Goal: Task Accomplishment & Management: Use online tool/utility

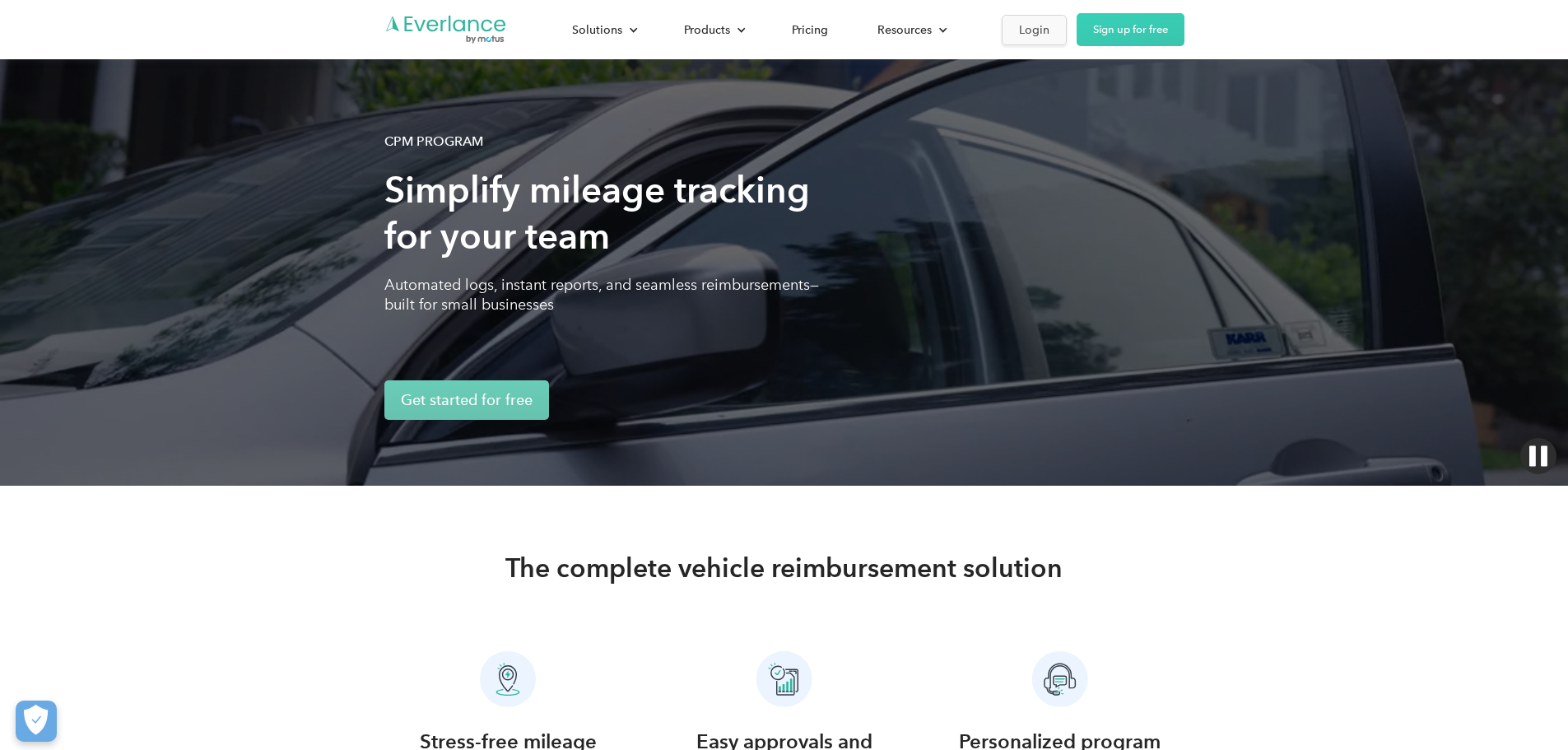
click at [1067, 24] on link "Login" at bounding box center [1034, 30] width 65 height 30
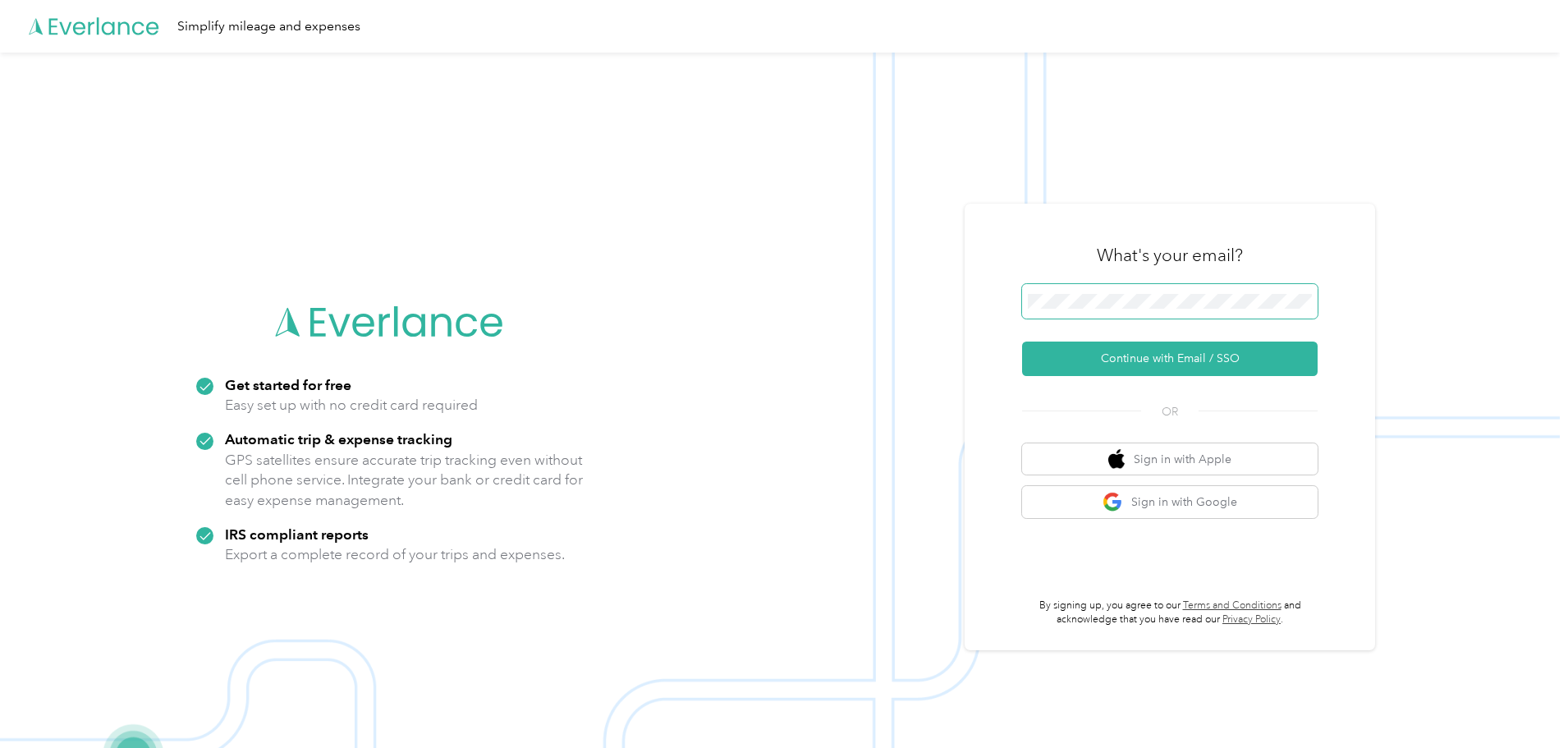
click at [1146, 290] on span at bounding box center [1169, 301] width 295 height 34
click at [1148, 353] on button "Continue with Email / SSO" at bounding box center [1169, 359] width 295 height 34
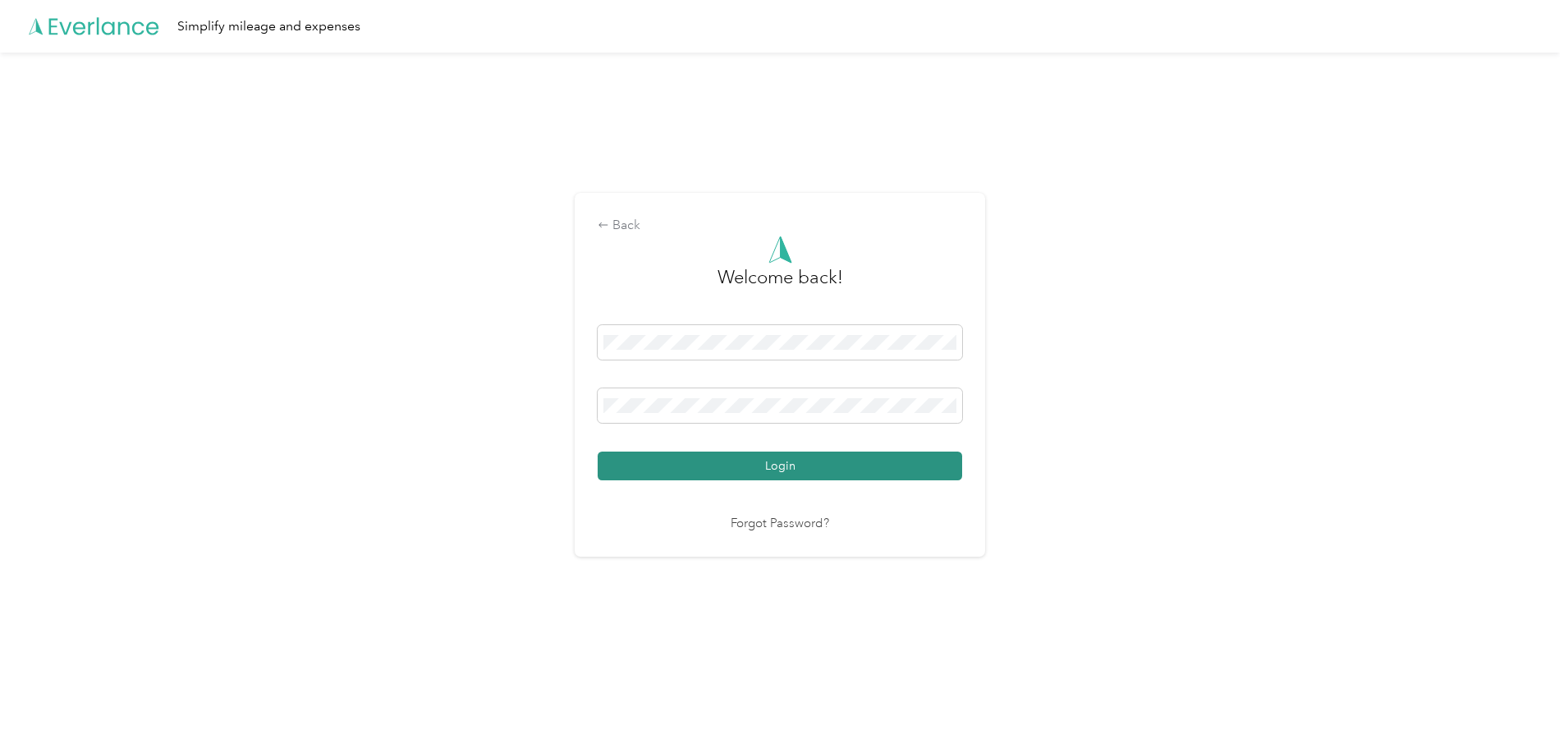
click at [704, 465] on button "Login" at bounding box center [779, 466] width 365 height 28
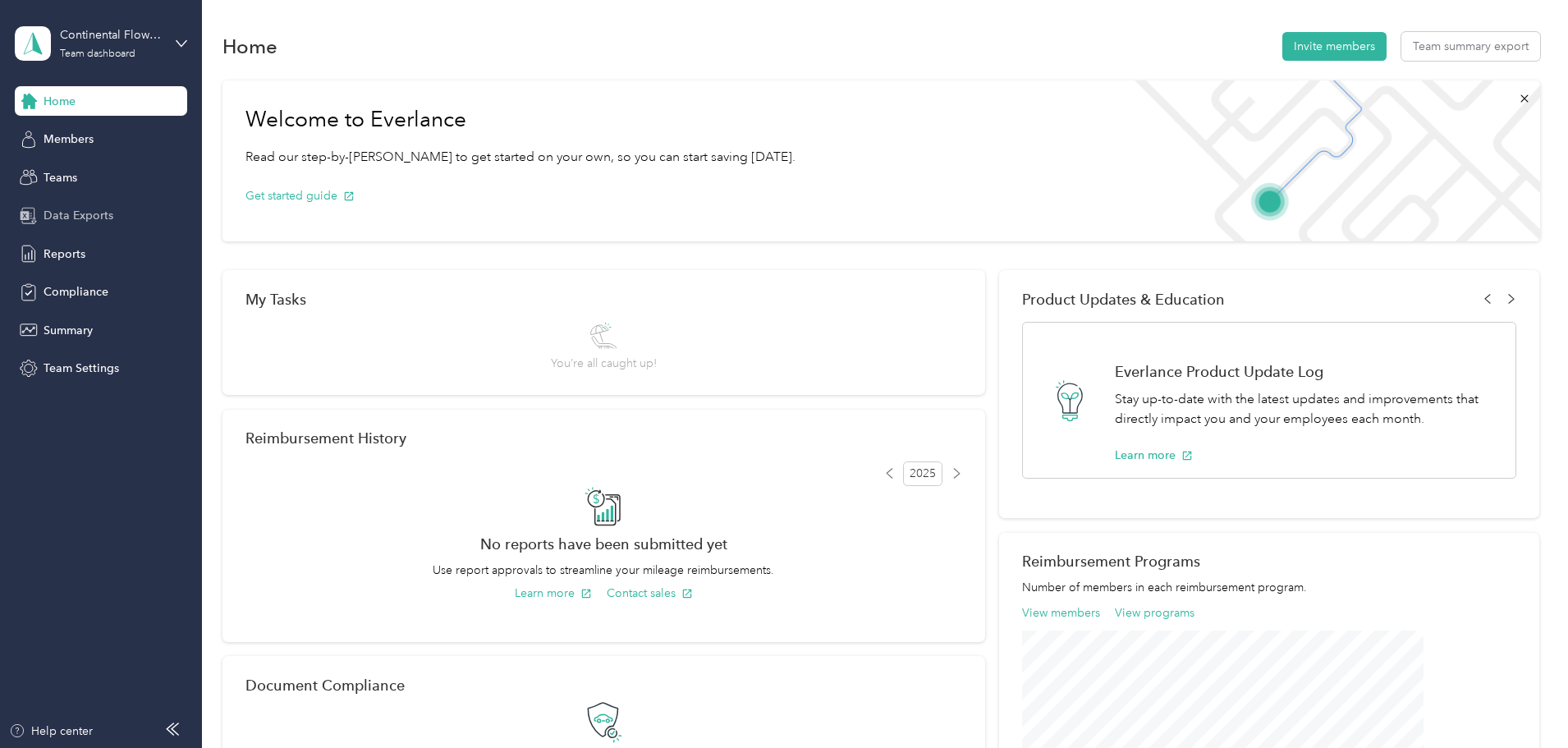
click at [71, 221] on span "Data Exports" at bounding box center [79, 215] width 70 height 17
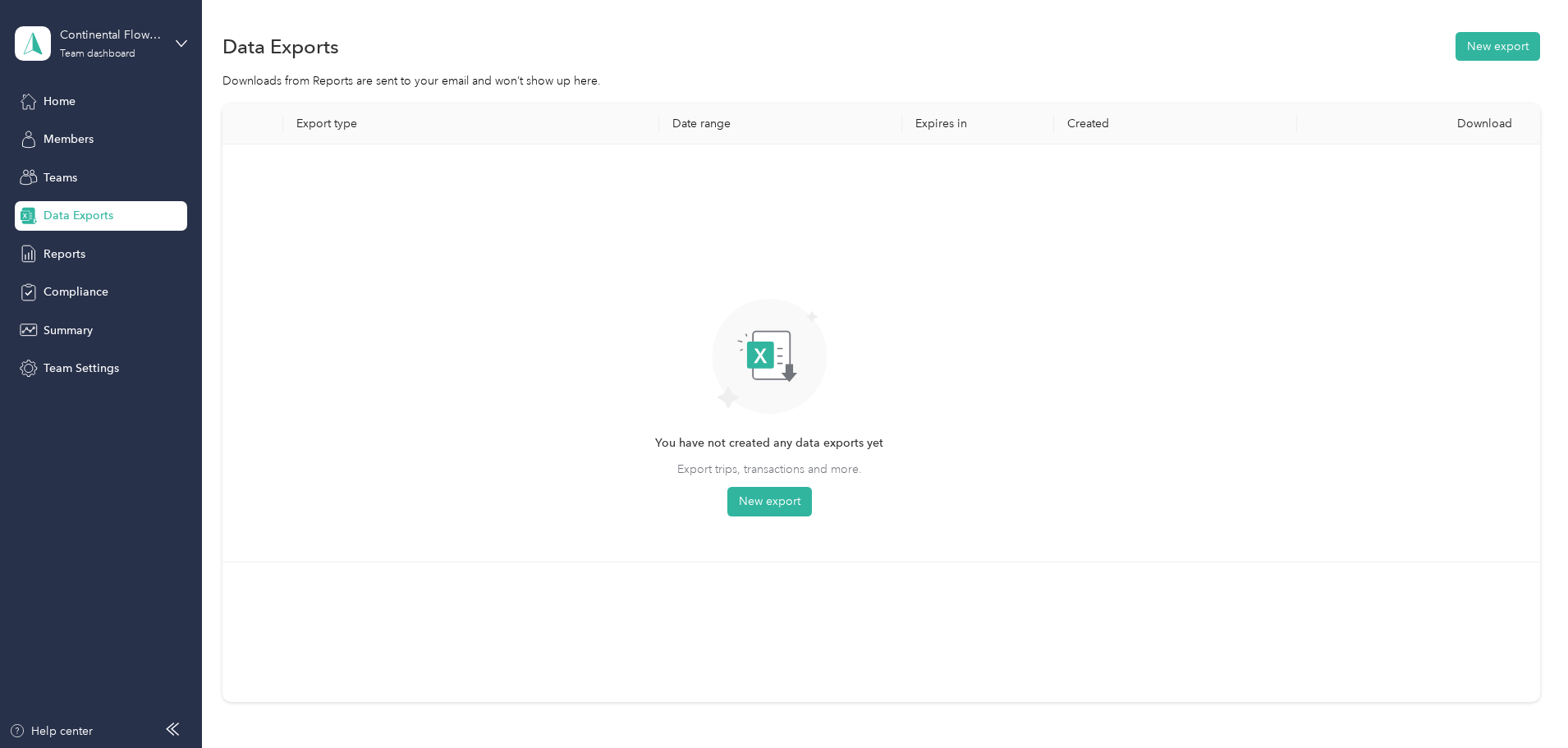
click at [449, 128] on th "Export type" at bounding box center [471, 123] width 376 height 41
click at [811, 505] on button "New export" at bounding box center [769, 501] width 84 height 29
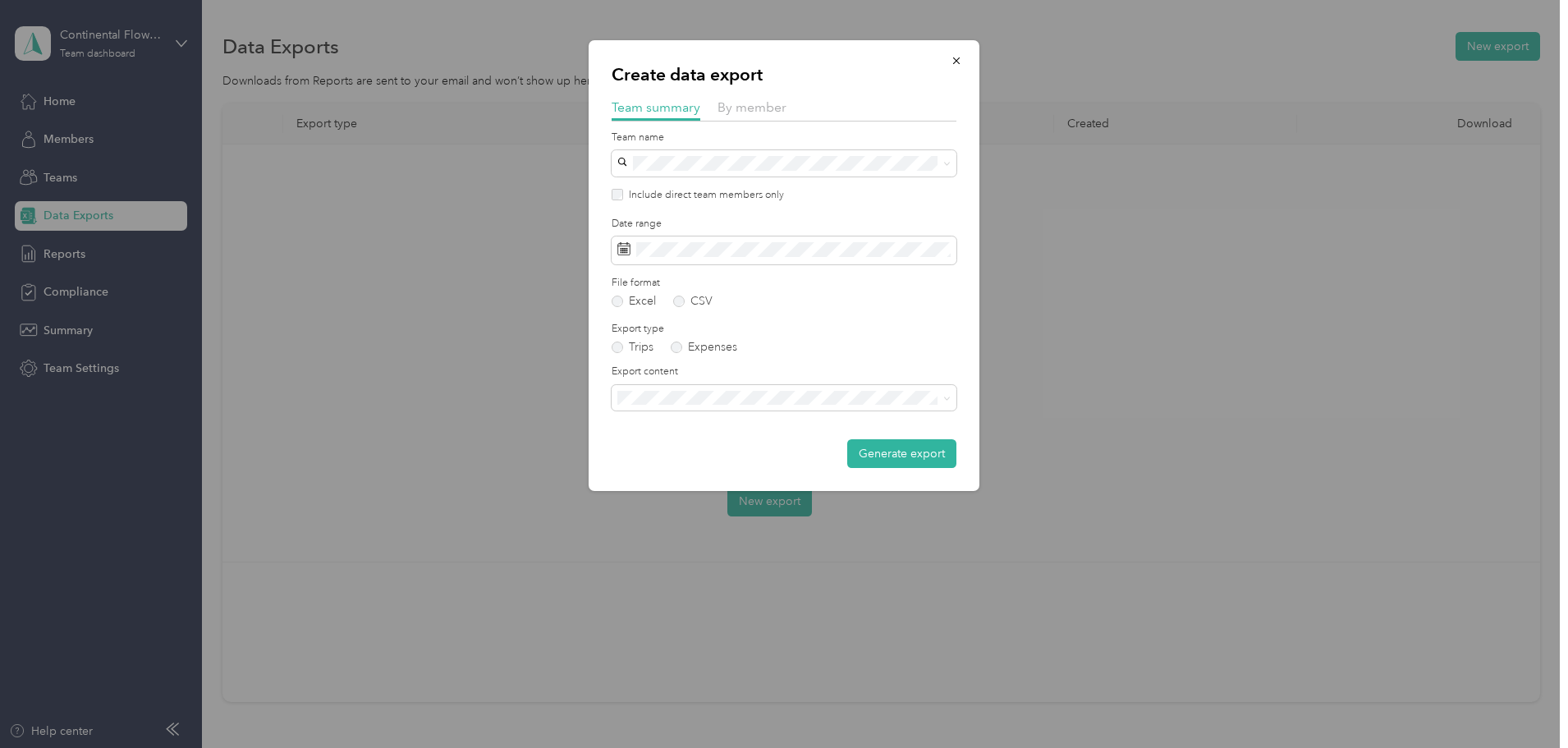
click at [743, 116] on div "By member" at bounding box center [752, 108] width 69 height 21
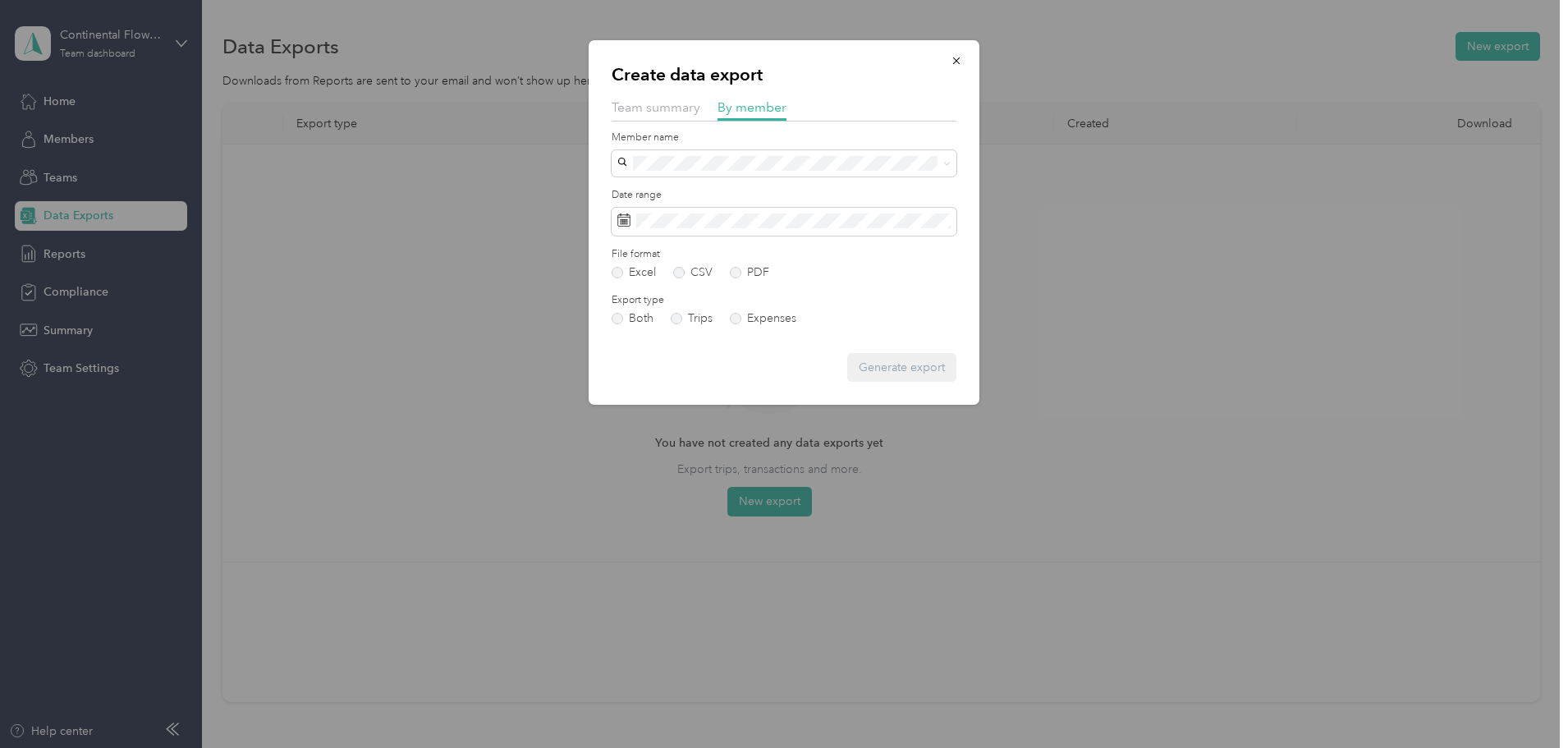
click at [743, 231] on ol "Eric Fernandez Nickie Pittman tgomez@continentalflowers.com Joe Diblasi" at bounding box center [784, 230] width 345 height 115
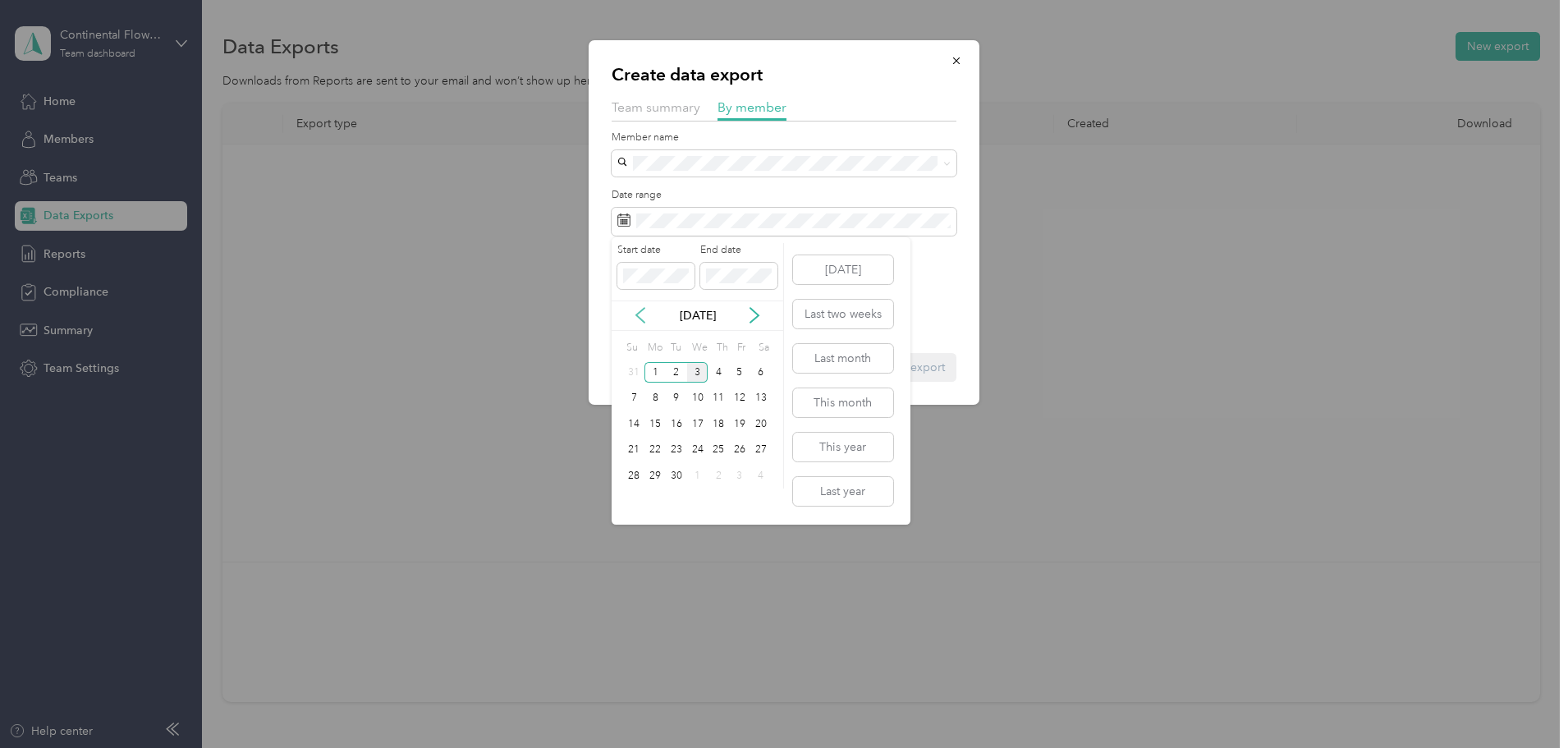
click at [642, 318] on icon at bounding box center [640, 314] width 16 height 16
click at [649, 448] on div "18" at bounding box center [655, 451] width 22 height 21
click at [638, 499] on div "31" at bounding box center [634, 502] width 22 height 21
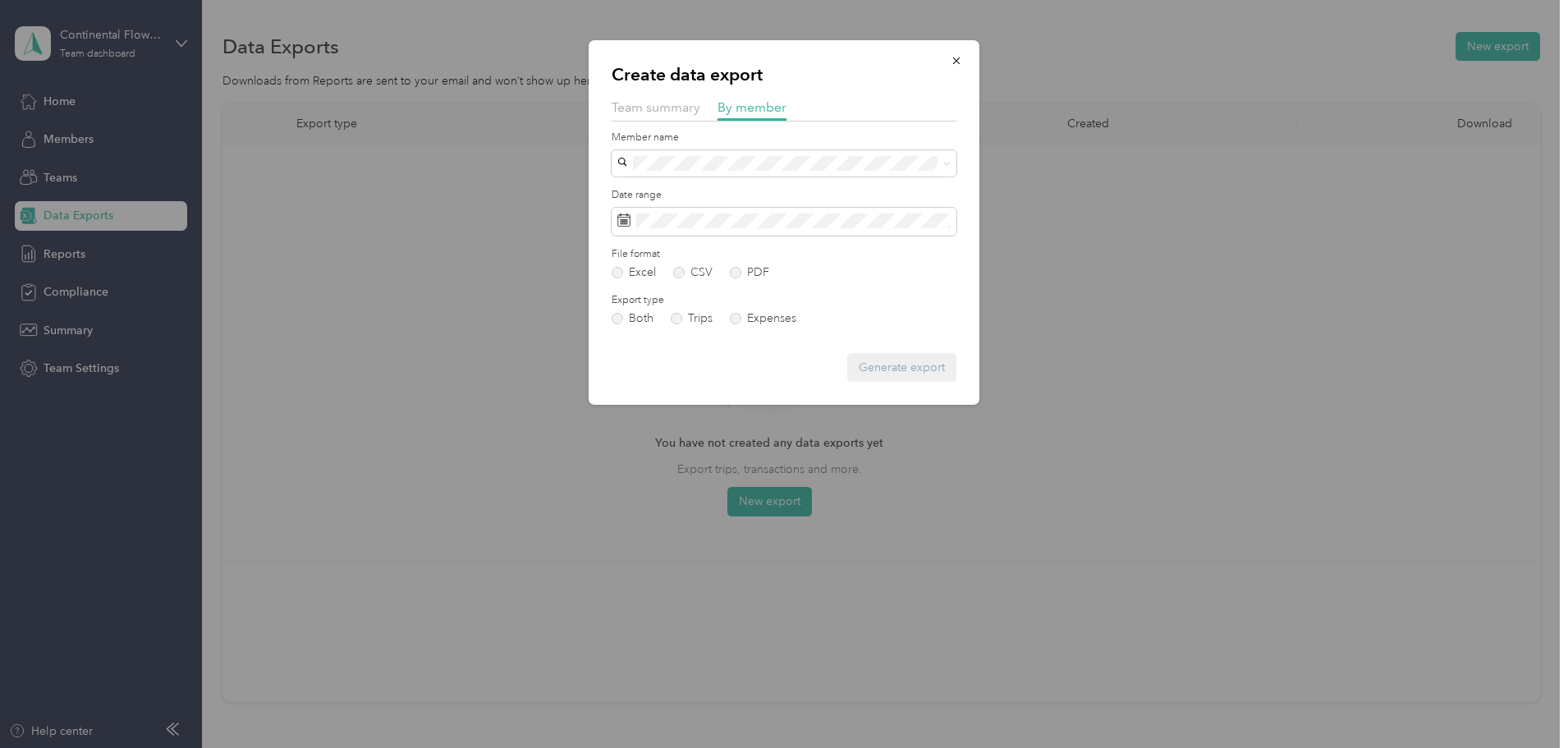
click at [647, 326] on form "Member name Date range File format Excel CSV PDF Export type Both Trips Expense…" at bounding box center [784, 257] width 345 height 252
click at [621, 320] on label "Both" at bounding box center [633, 318] width 42 height 11
click at [869, 365] on div "Generate export" at bounding box center [784, 367] width 345 height 28
click at [769, 216] on div "Nickie Pittman" at bounding box center [784, 221] width 322 height 17
drag, startPoint x: 943, startPoint y: 365, endPoint x: 914, endPoint y: 352, distance: 31.8
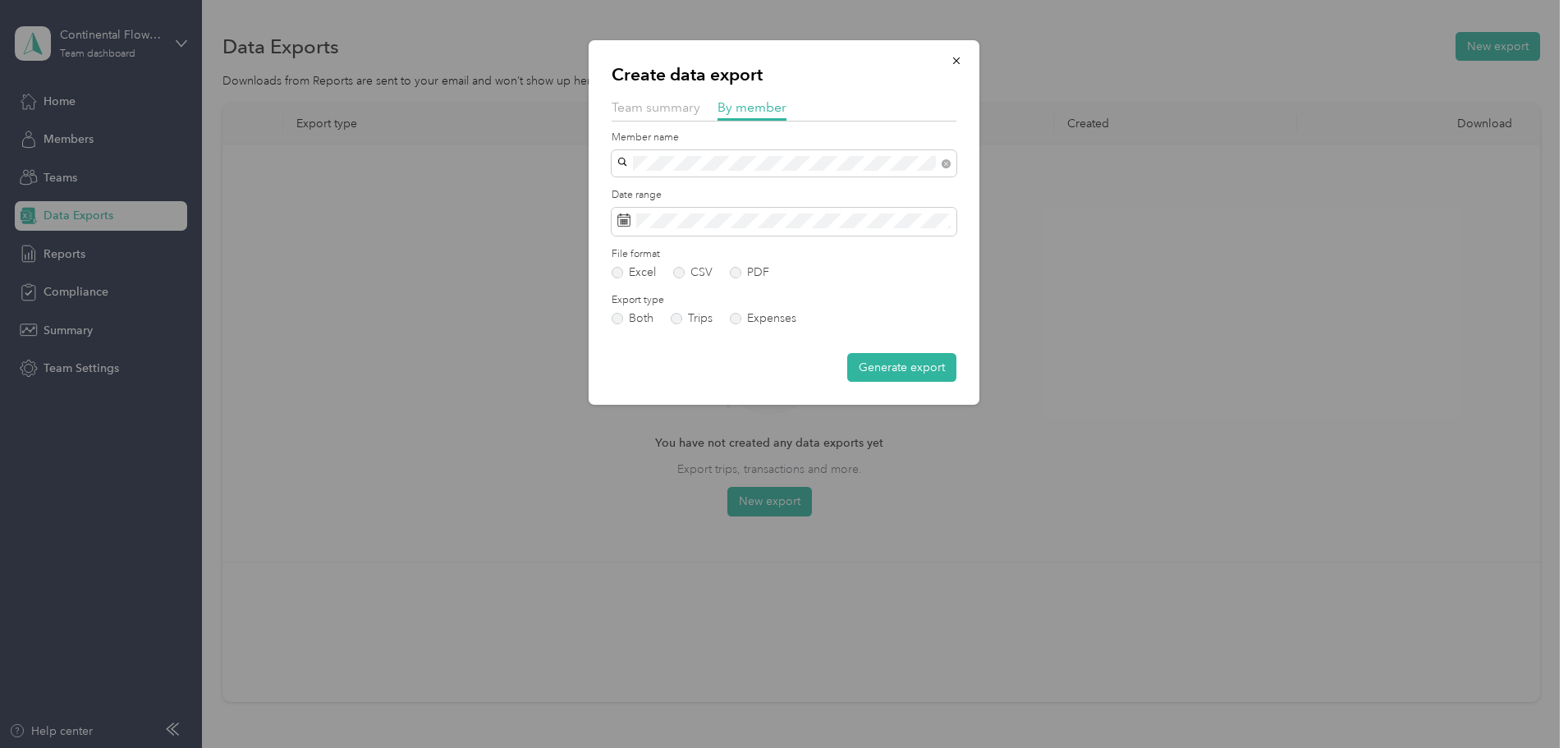
click at [943, 365] on button "Generate export" at bounding box center [901, 367] width 109 height 28
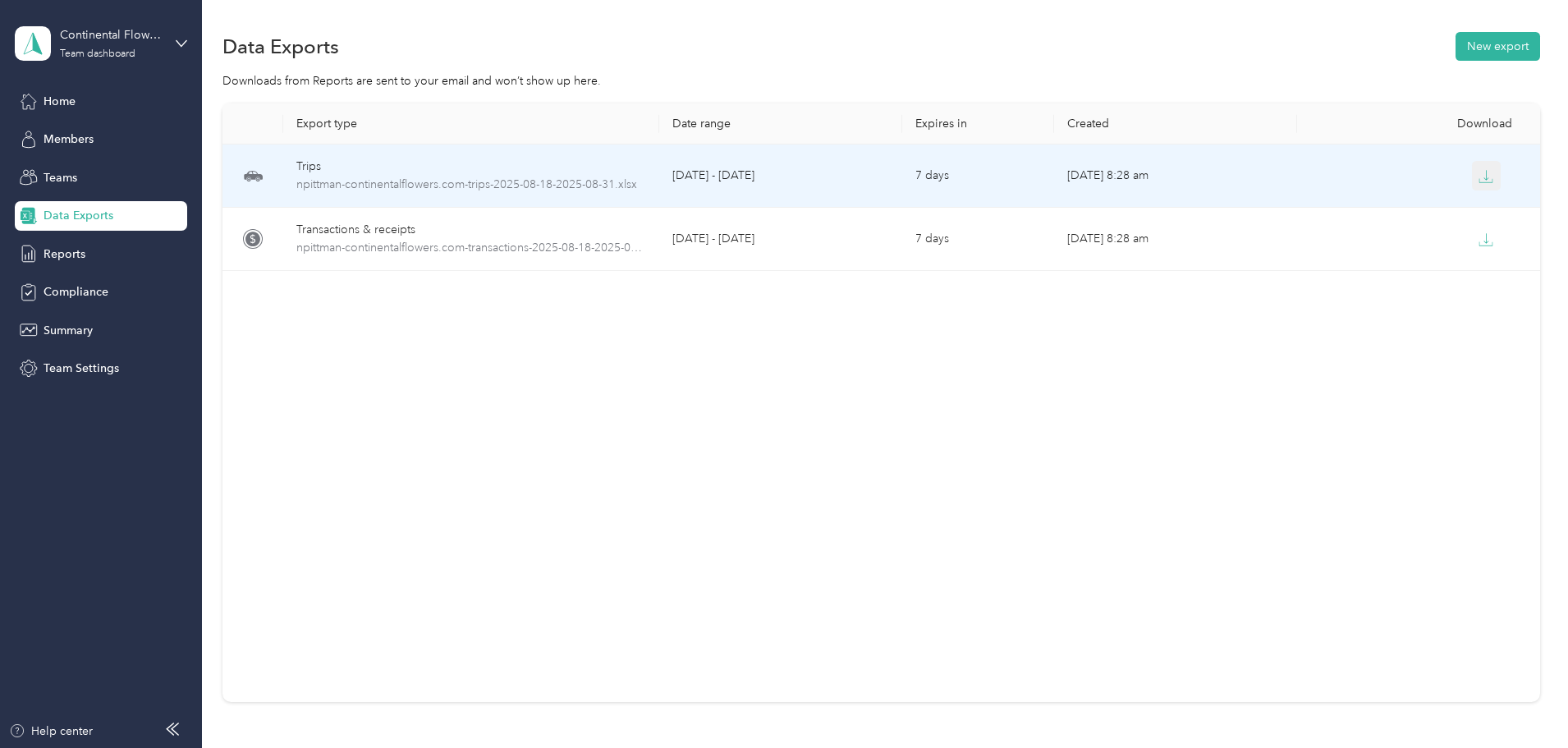
click at [1472, 181] on button "button" at bounding box center [1487, 175] width 29 height 29
